Goal: Transaction & Acquisition: Purchase product/service

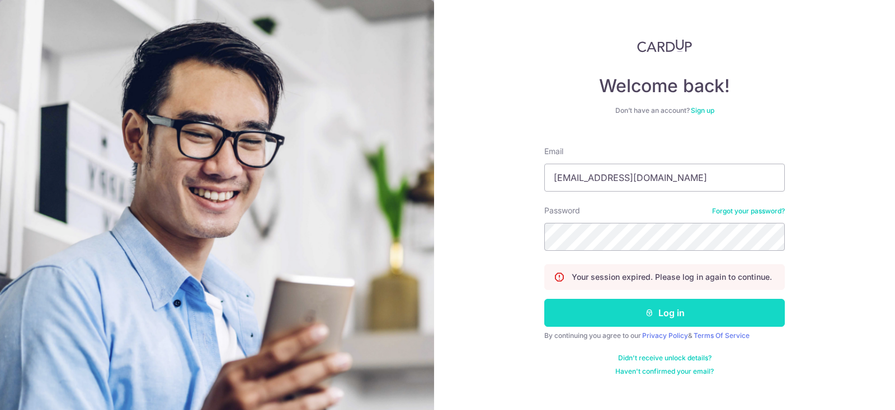
click at [663, 304] on button "Log in" at bounding box center [664, 313] width 240 height 28
click at [680, 309] on button "Log in" at bounding box center [664, 313] width 240 height 28
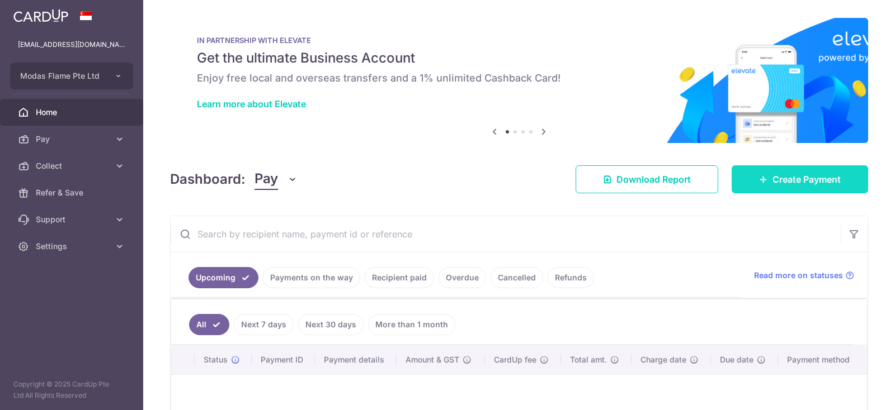
click at [838, 180] on span "Create Payment" at bounding box center [806, 179] width 68 height 13
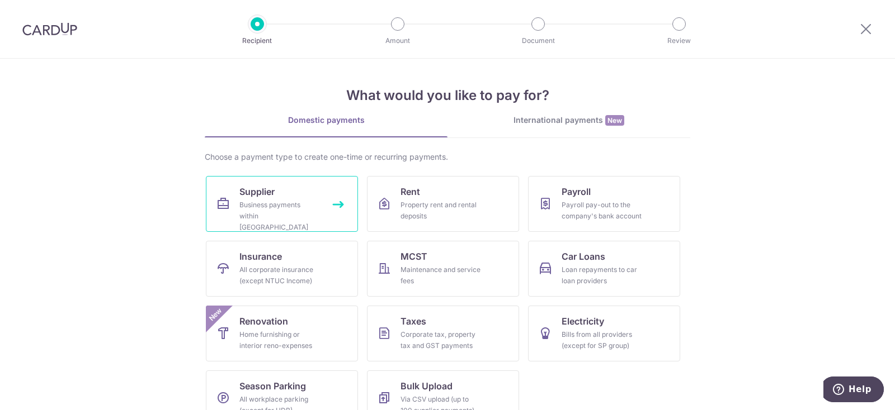
click at [313, 212] on div "Business payments within Singapore" at bounding box center [279, 217] width 81 height 34
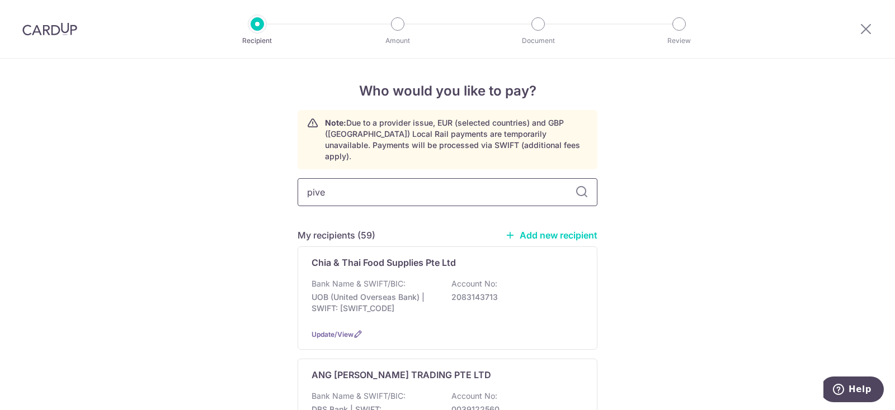
type input "pive"
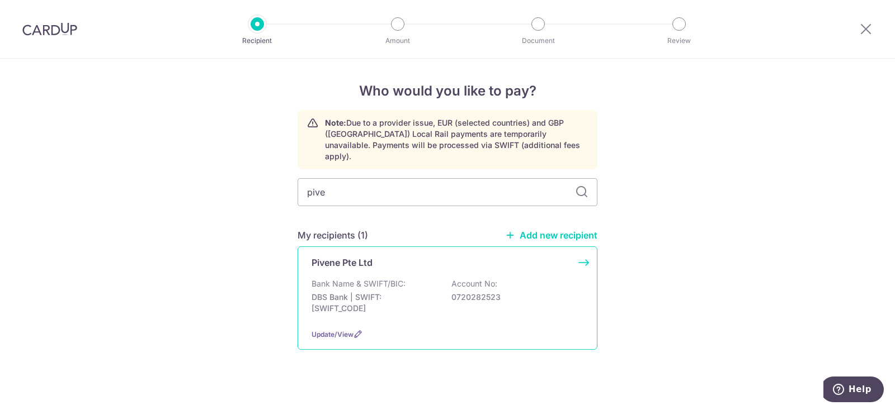
click at [427, 261] on div "Pivene Pte Ltd Bank Name & SWIFT/BIC: DBS Bank | SWIFT: DBSSSGSGXXX Account No:…" at bounding box center [447, 298] width 300 height 103
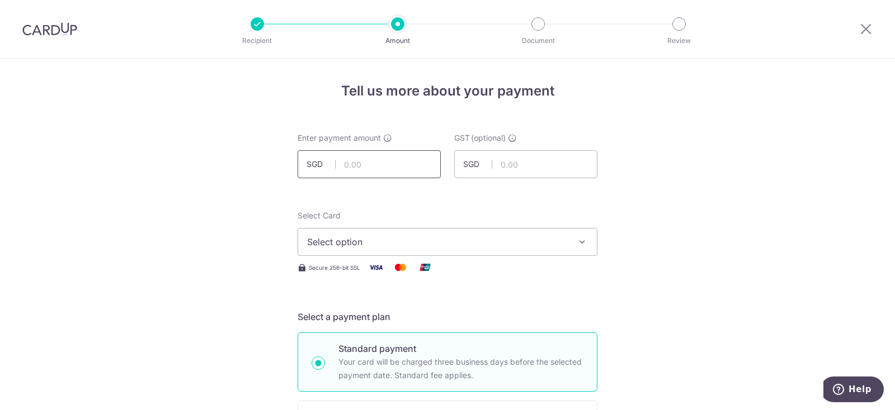
click at [405, 172] on input "text" at bounding box center [368, 164] width 143 height 28
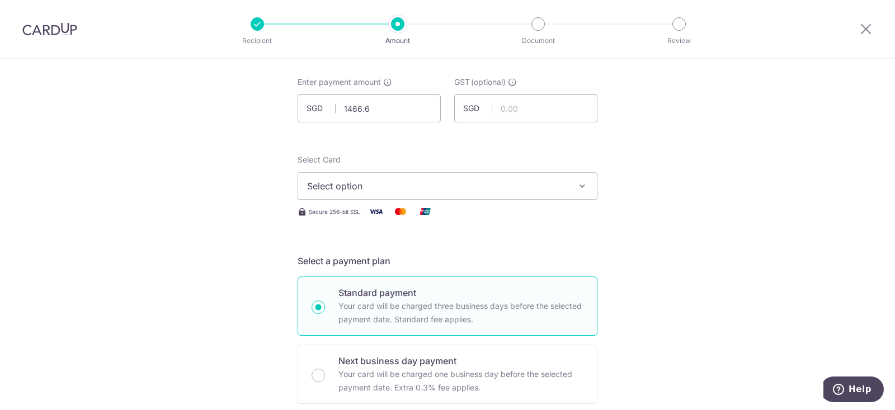
type input "1,466.60"
click at [554, 190] on span "Select option" at bounding box center [437, 185] width 261 height 13
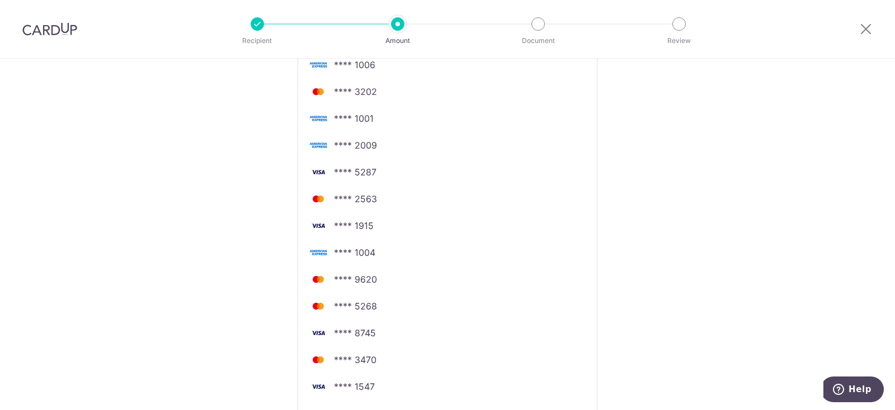
scroll to position [503, 0]
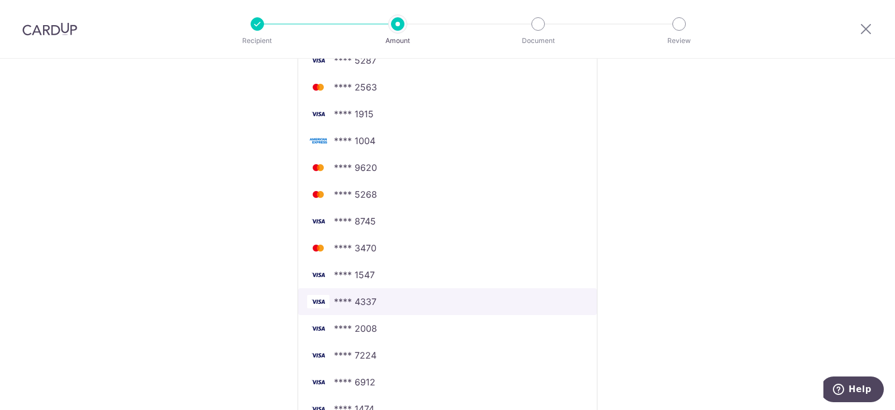
click at [417, 306] on span "**** 4337" at bounding box center [447, 301] width 281 height 13
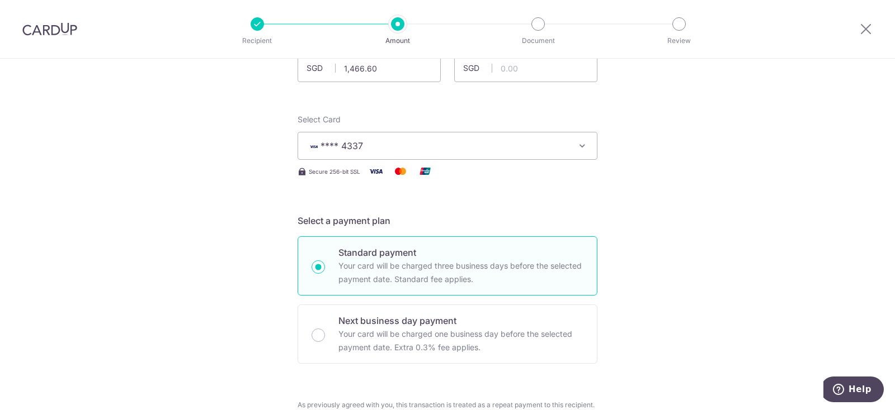
scroll to position [0, 0]
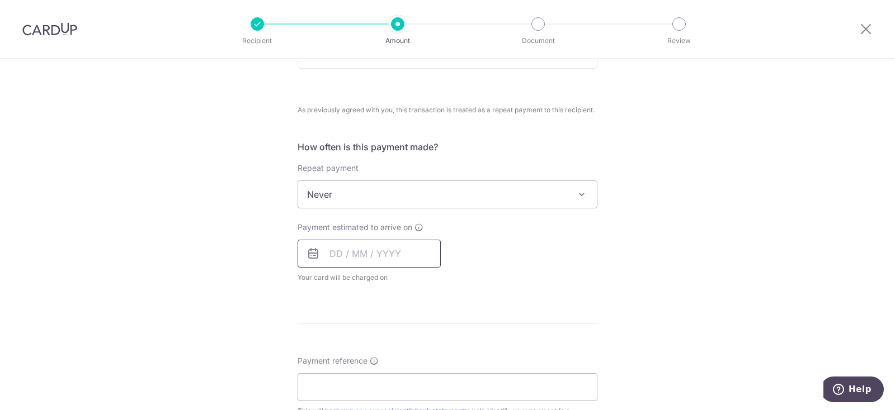
click at [401, 251] on input "text" at bounding box center [368, 254] width 143 height 28
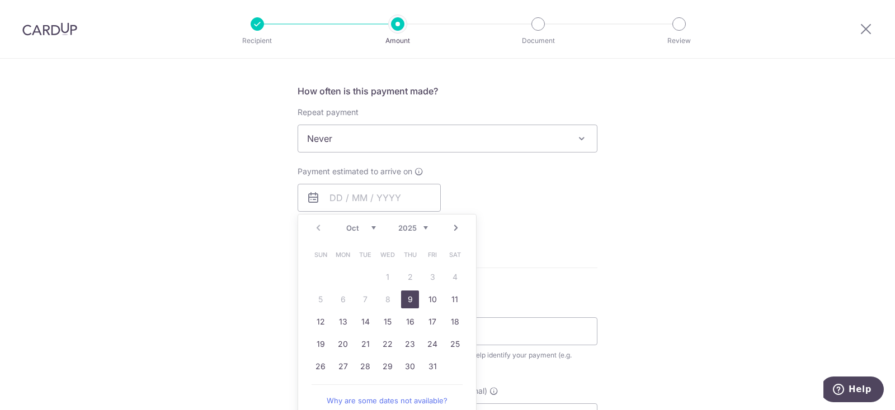
click at [409, 294] on link "9" at bounding box center [410, 300] width 18 height 18
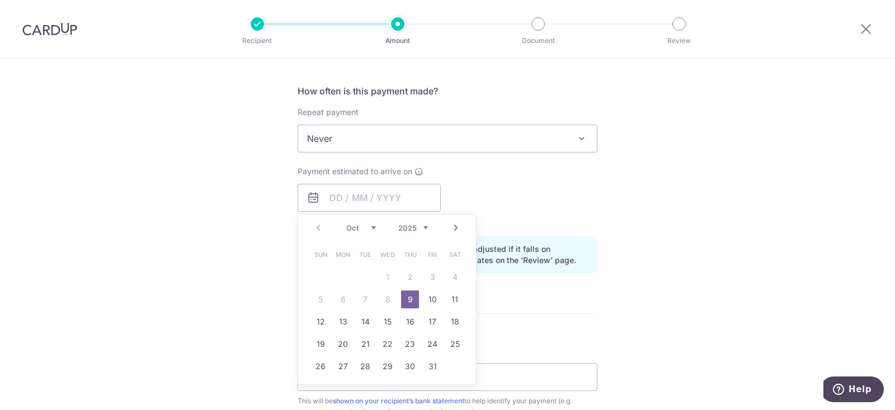
type input "09/10/2025"
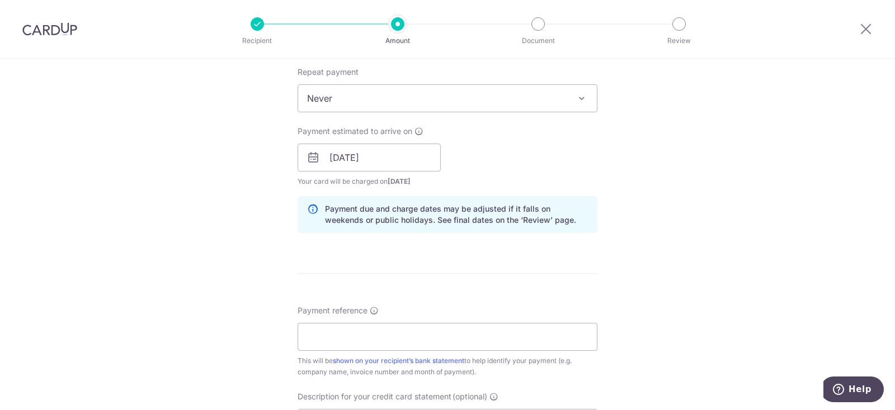
scroll to position [503, 0]
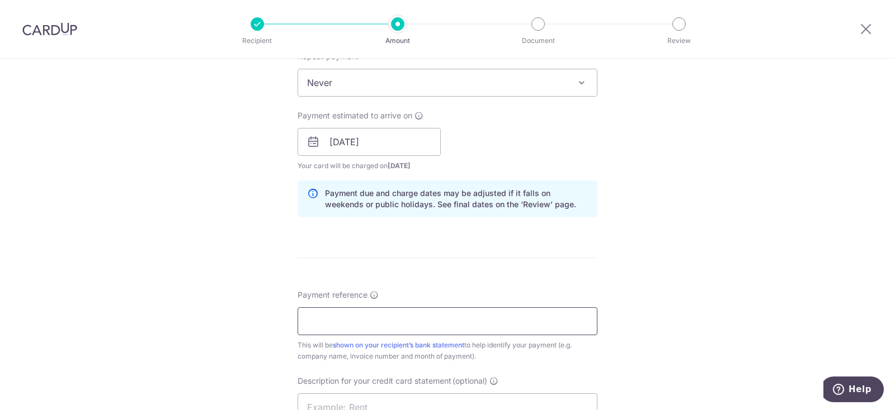
click at [384, 320] on input "Payment reference" at bounding box center [447, 322] width 300 height 28
click at [694, 222] on div "Tell us more about your payment Enter payment amount SGD 1,466.60 1466.60 GST (…" at bounding box center [447, 141] width 895 height 1172
click at [386, 324] on input "Payment reference" at bounding box center [447, 322] width 300 height 28
click at [376, 334] on input "Payment reference" at bounding box center [447, 322] width 300 height 28
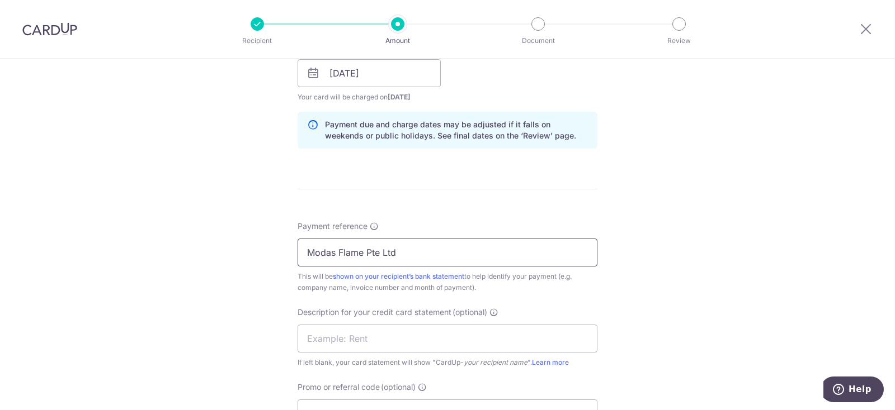
scroll to position [671, 0]
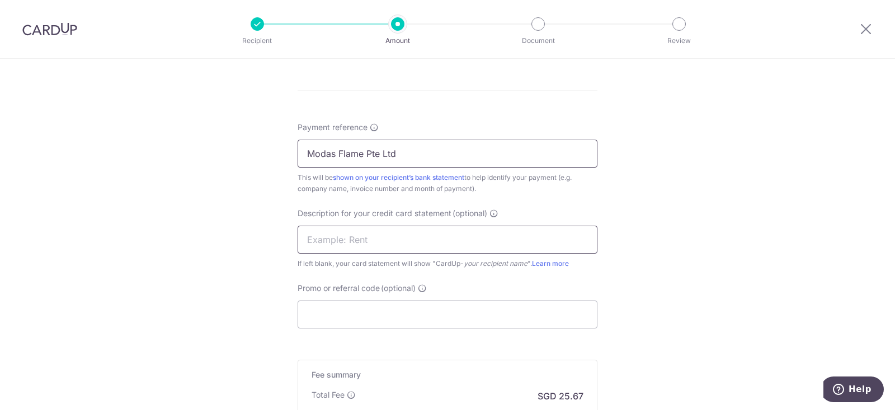
type input "Modas Flame Pte Ltd"
click at [397, 239] on input "text" at bounding box center [447, 240] width 300 height 28
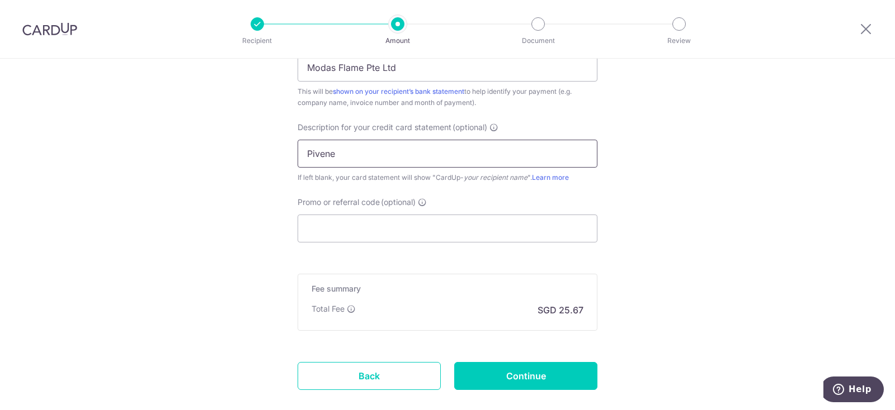
scroll to position [783, 0]
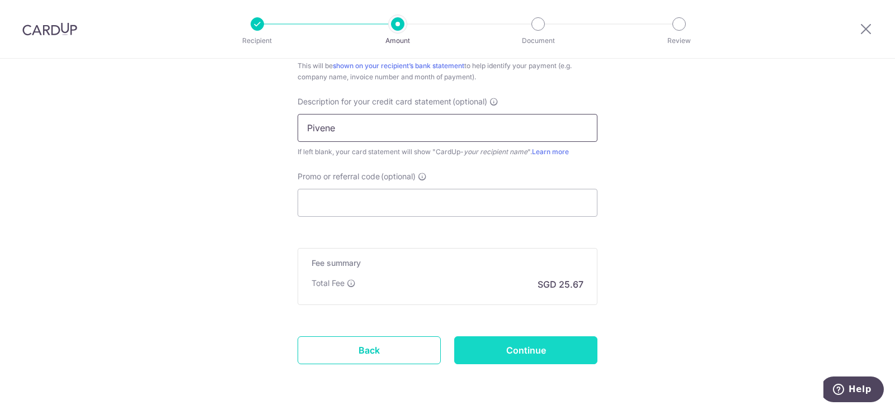
type input "Pivene"
click at [551, 354] on input "Continue" at bounding box center [525, 351] width 143 height 28
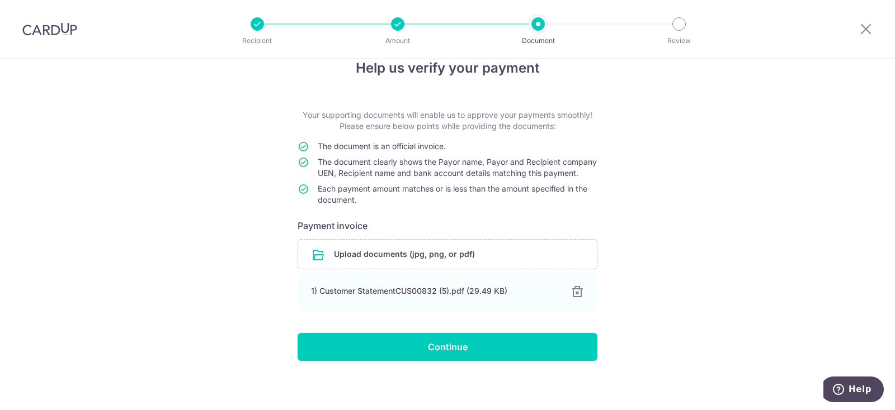
scroll to position [36, 0]
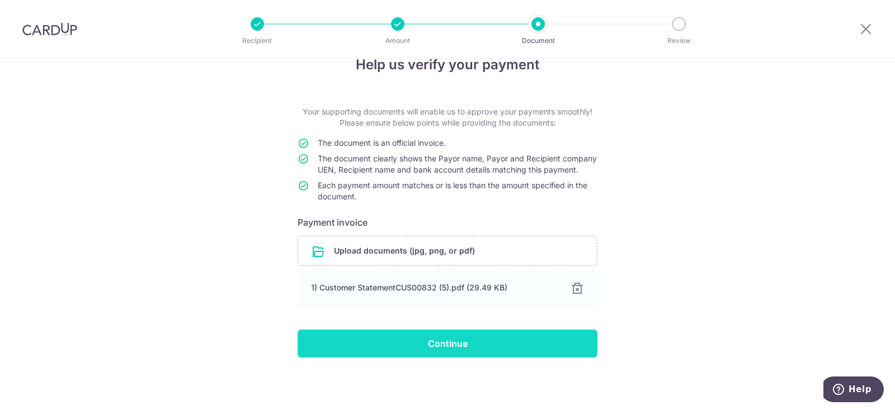
click at [502, 341] on input "Continue" at bounding box center [447, 344] width 300 height 28
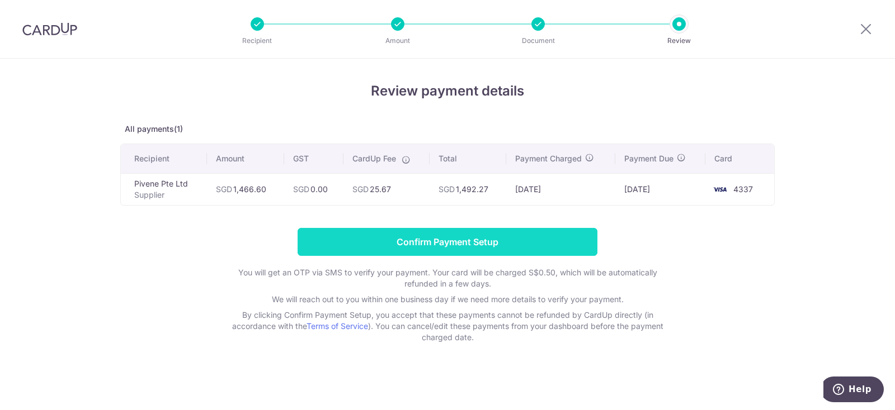
click at [501, 234] on input "Confirm Payment Setup" at bounding box center [447, 242] width 300 height 28
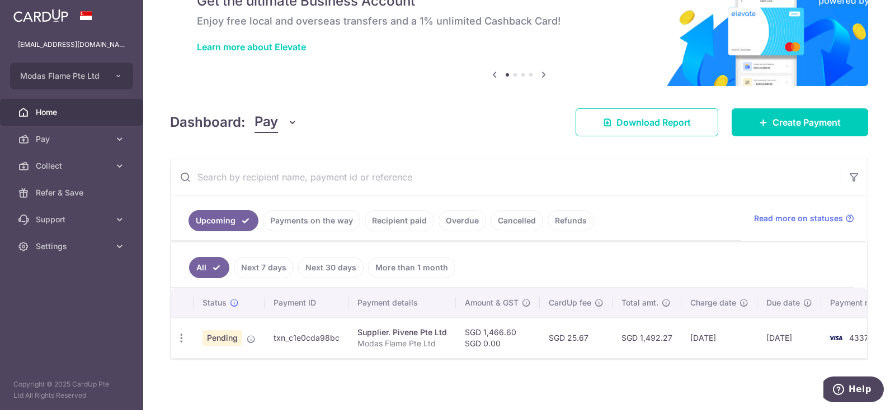
scroll to position [58, 0]
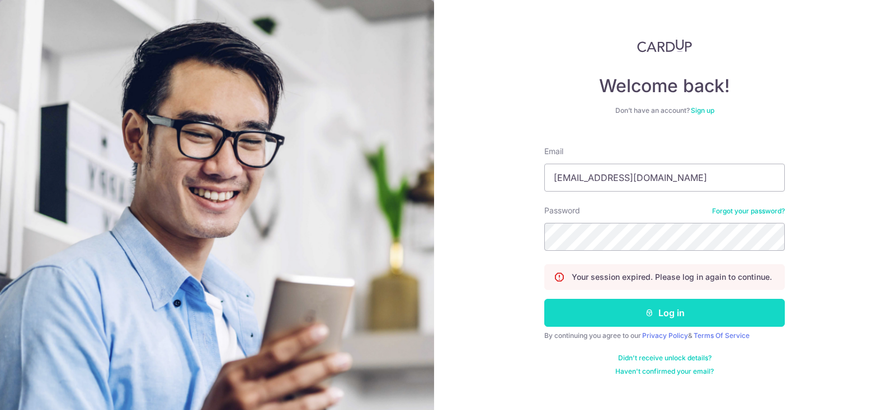
click at [656, 320] on button "Log in" at bounding box center [664, 313] width 240 height 28
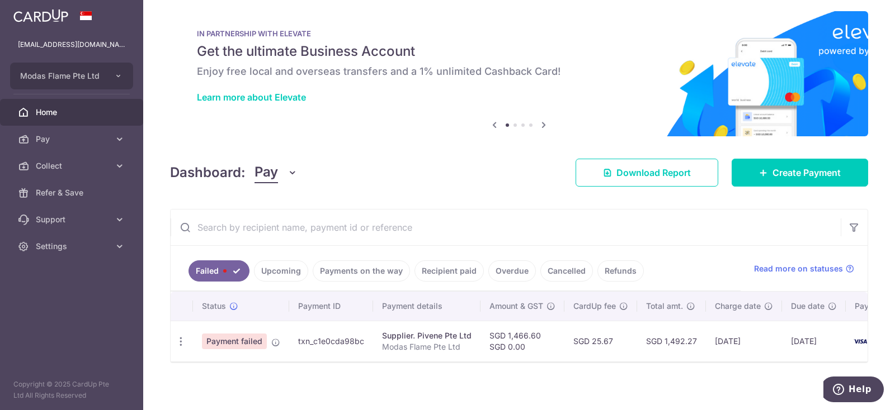
scroll to position [11, 0]
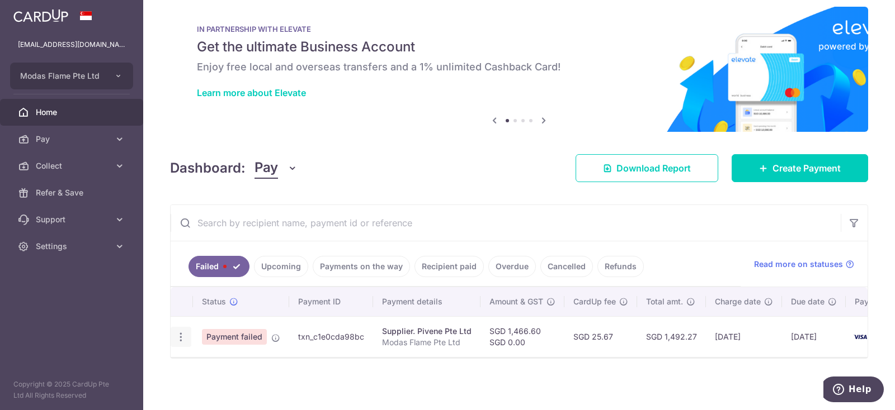
click at [181, 337] on icon "button" at bounding box center [181, 338] width 12 height 12
click at [216, 363] on span "Update payment" at bounding box center [240, 367] width 76 height 13
radio input "true"
type input "1,466.60"
type input "0.00"
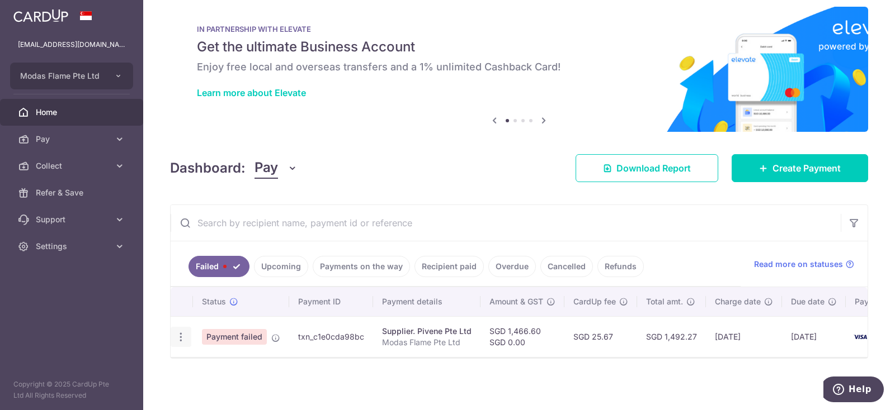
type input "Modas Flame Pte Ltd"
type input "Pivene"
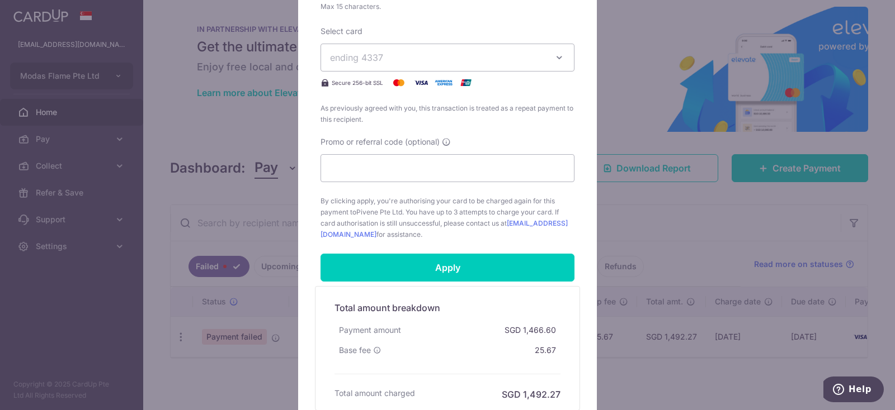
scroll to position [559, 0]
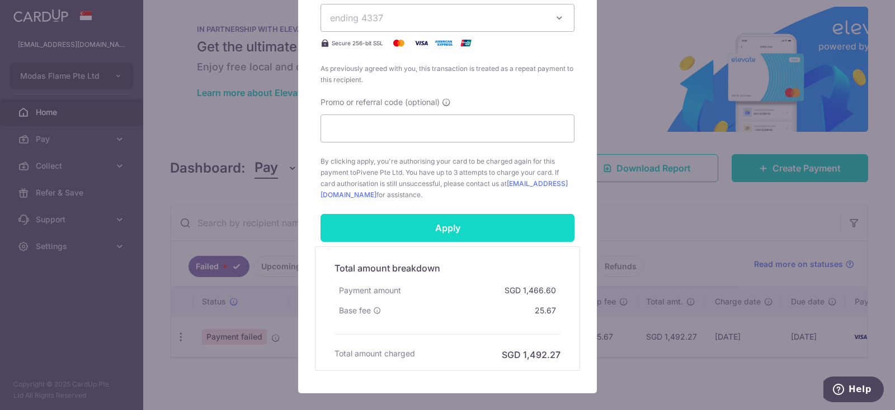
click at [488, 231] on input "Apply" at bounding box center [447, 228] width 254 height 28
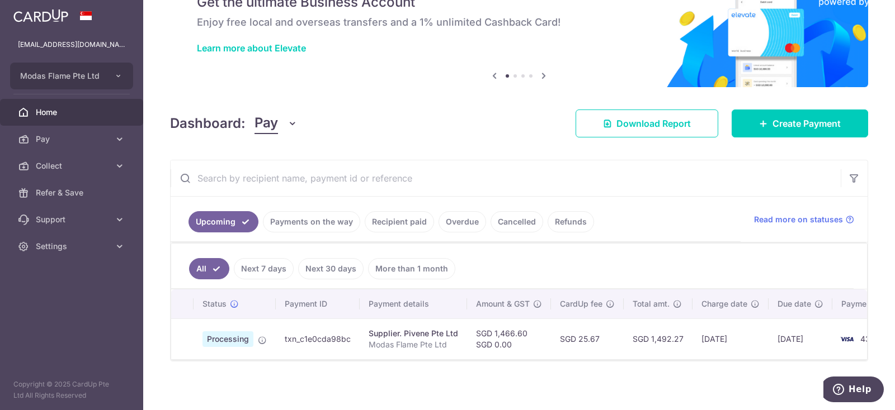
scroll to position [58, 0]
